Goal: Information Seeking & Learning: Learn about a topic

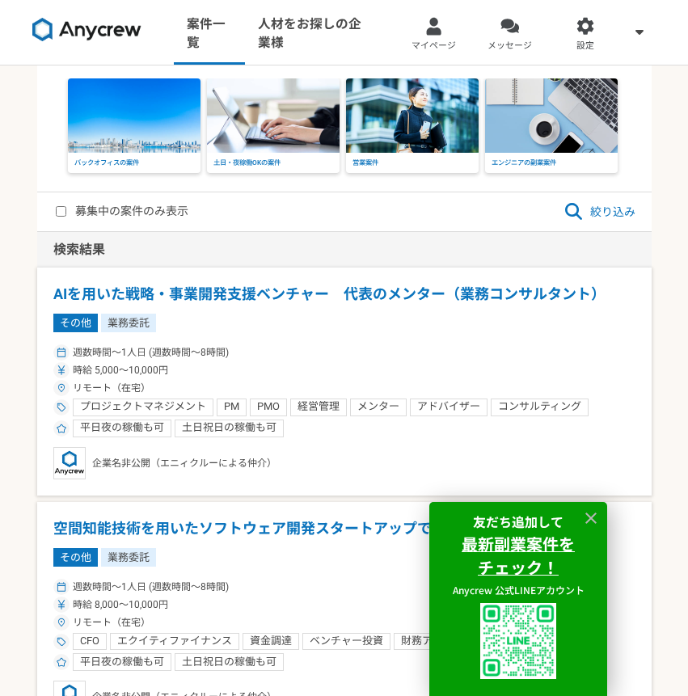
click at [612, 212] on span "絞り込み" at bounding box center [599, 211] width 71 height 19
select select "2"
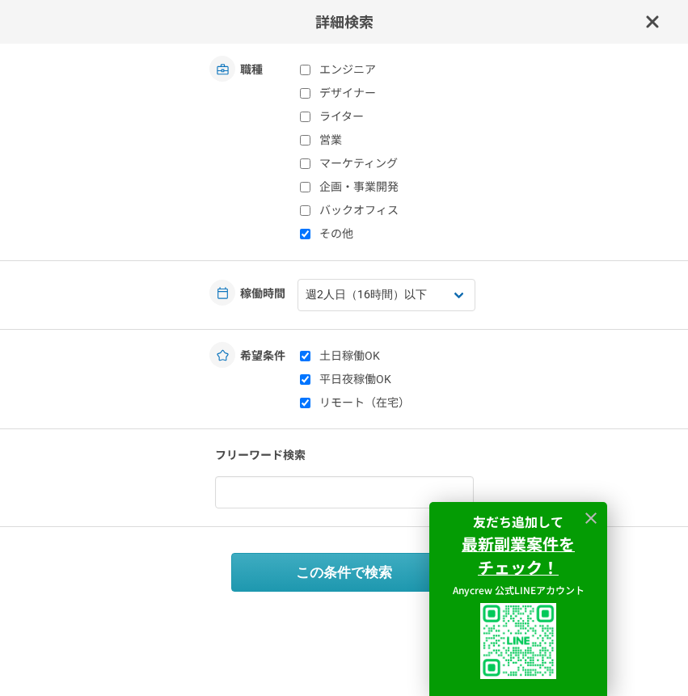
click at [345, 236] on label "その他" at bounding box center [395, 233] width 191 height 17
click at [310, 236] on input "その他" at bounding box center [305, 234] width 11 height 11
checkbox input "false"
click at [372, 488] on input at bounding box center [344, 492] width 259 height 32
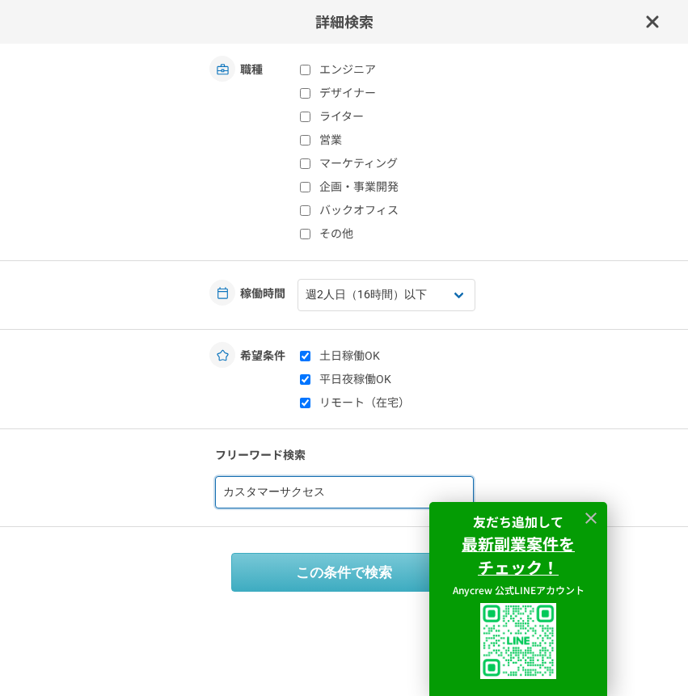
type input "カスタマーサクセス"
click at [371, 587] on button "この条件で検索" at bounding box center [344, 572] width 226 height 39
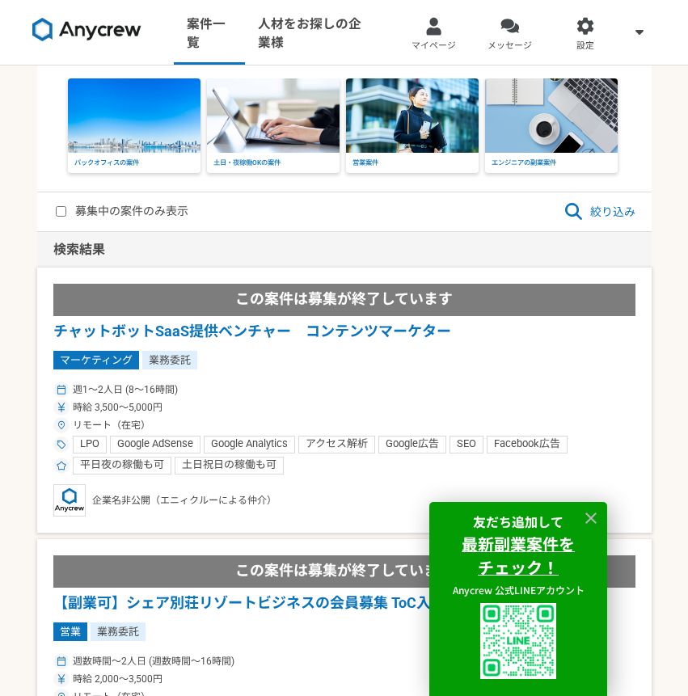
click at [311, 369] on article "この案件は募集が終了しています チャットボットSaaS提供ベンチャー　コンテンツマーケター マーケティング 業務委託 週1〜2人日 (8〜16時間) 時給 3…" at bounding box center [344, 399] width 614 height 265
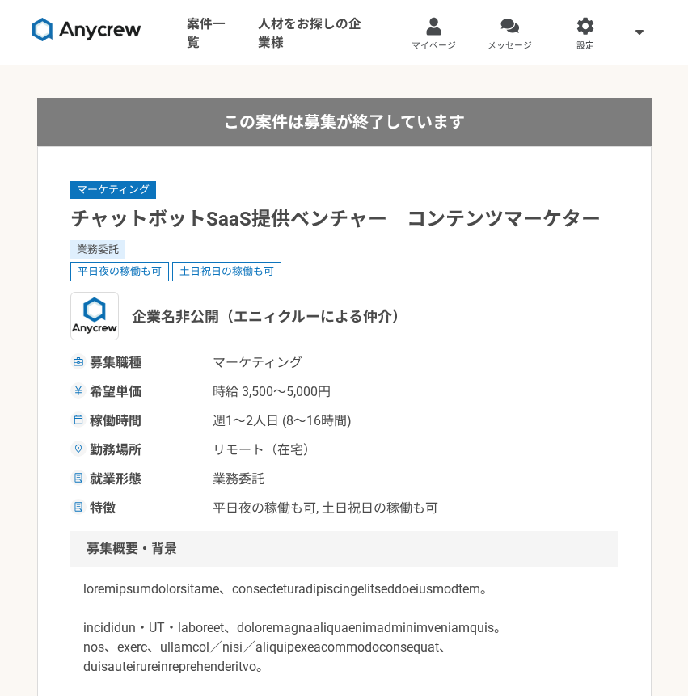
click at [124, 41] on link at bounding box center [87, 31] width 122 height 41
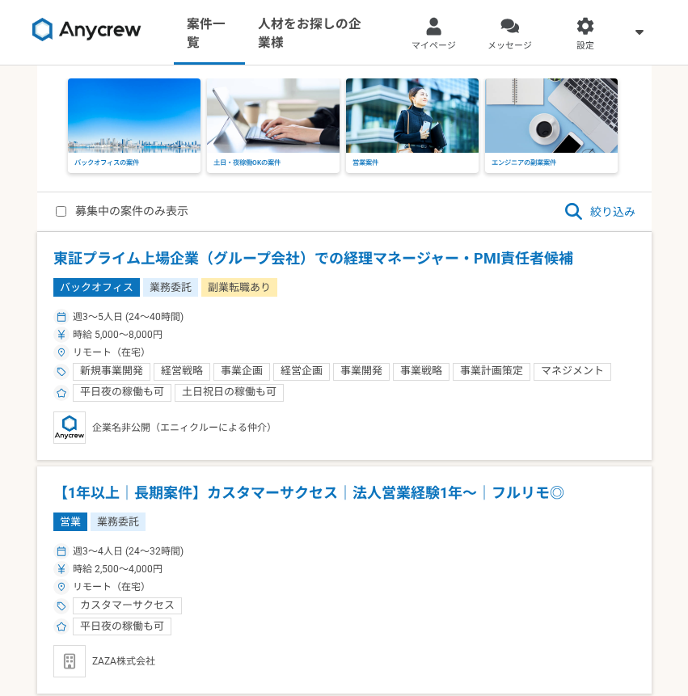
click at [587, 218] on span "絞り込み" at bounding box center [599, 211] width 71 height 19
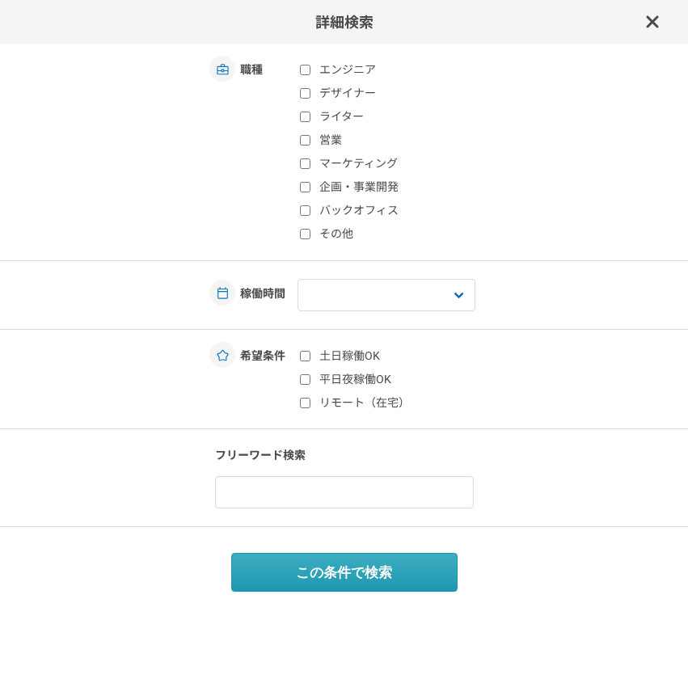
click at [307, 232] on input "その他" at bounding box center [305, 234] width 11 height 11
checkbox input "true"
click at [311, 139] on label "営業" at bounding box center [395, 140] width 191 height 17
click at [310, 139] on input "営業" at bounding box center [305, 140] width 11 height 11
checkbox input "true"
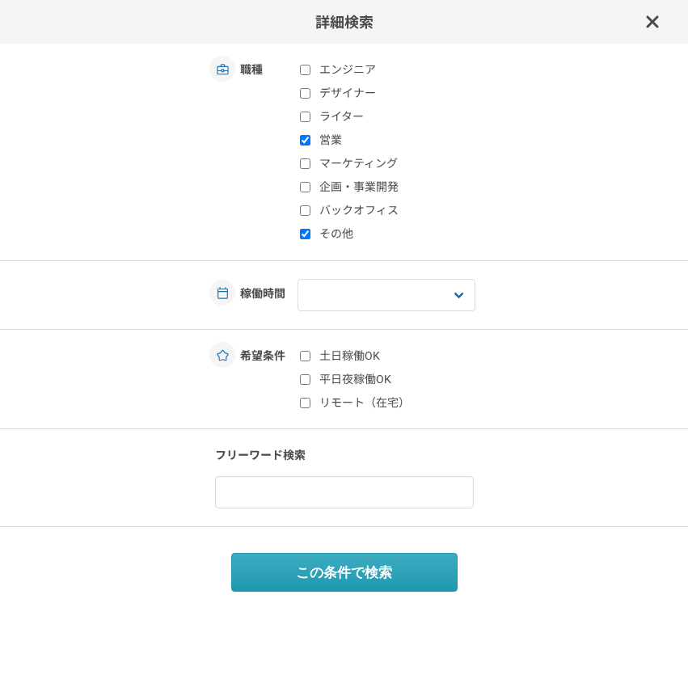
click at [355, 414] on div "詳細検索 職種 エンジニア デザイナー ライター 営業 マーケティング 企画・事業開発 バックオフィス その他 稼働時間 週1人日（8時間）以下 週2人日（1…" at bounding box center [344, 348] width 688 height 696
click at [355, 402] on label "リモート（在宅）" at bounding box center [395, 402] width 191 height 17
click at [310, 402] on input "リモート（在宅）" at bounding box center [305, 402] width 11 height 11
checkbox input "true"
click at [351, 361] on label "土日稼働OK" at bounding box center [395, 355] width 191 height 17
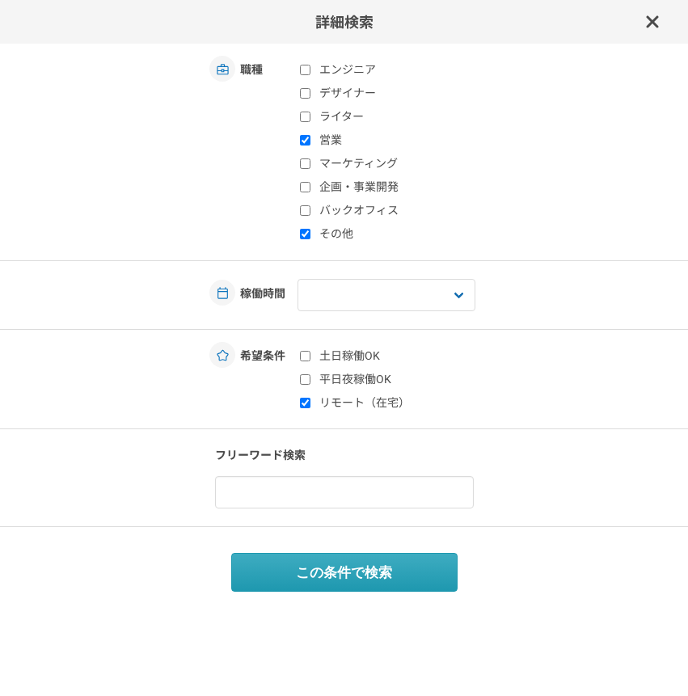
click at [310, 361] on input "土日稼働OK" at bounding box center [305, 356] width 11 height 11
click at [351, 361] on label "土日稼働OK" at bounding box center [395, 355] width 191 height 17
click at [310, 361] on input "土日稼働OK" at bounding box center [305, 356] width 11 height 11
checkbox input "false"
click at [360, 375] on label "平日夜稼働OK" at bounding box center [395, 379] width 191 height 17
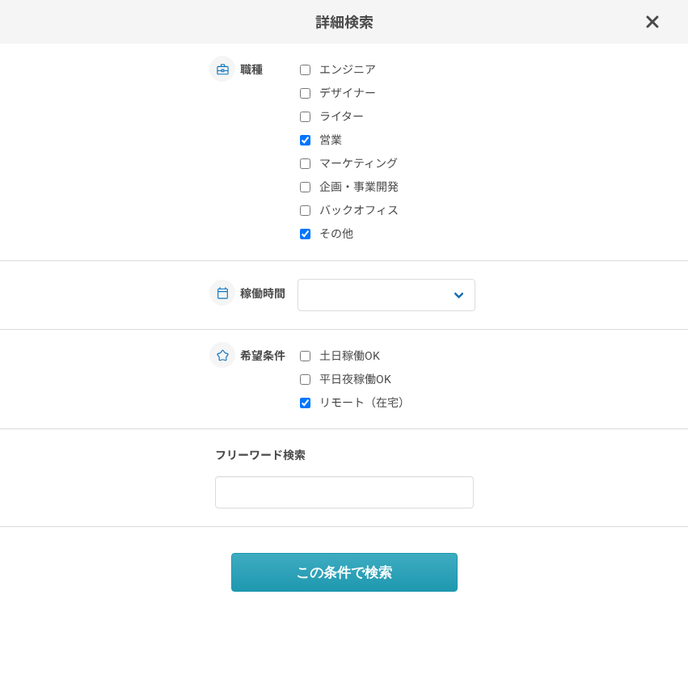
click at [310, 375] on input "平日夜稼働OK" at bounding box center [305, 379] width 11 height 11
checkbox input "true"
click at [389, 487] on input at bounding box center [344, 492] width 259 height 32
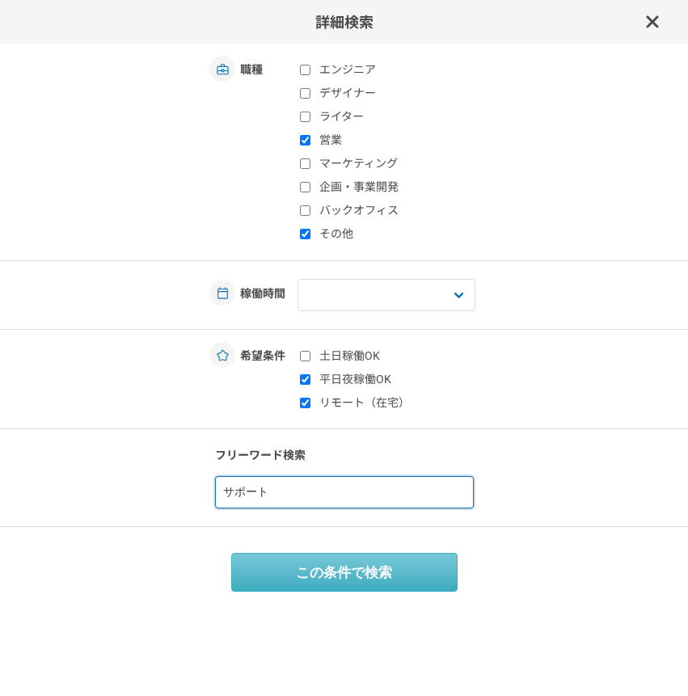
type input "サポート"
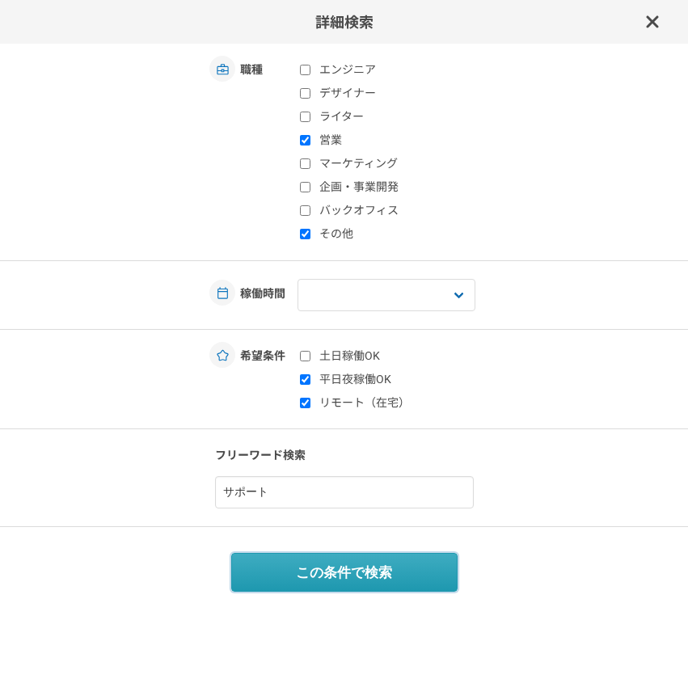
click at [348, 587] on button "この条件で検索" at bounding box center [344, 572] width 226 height 39
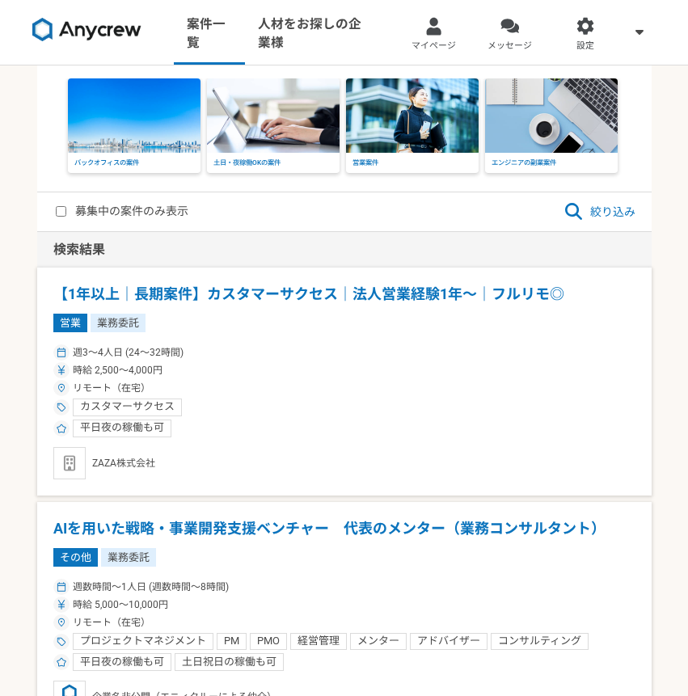
click at [323, 293] on h1 "【1年以上｜長期案件】カスタマーサクセス｜法人営業経験1年〜｜フルリモ◎" at bounding box center [344, 294] width 582 height 21
click at [591, 217] on span "絞り込み" at bounding box center [599, 211] width 71 height 19
